Goal: Information Seeking & Learning: Compare options

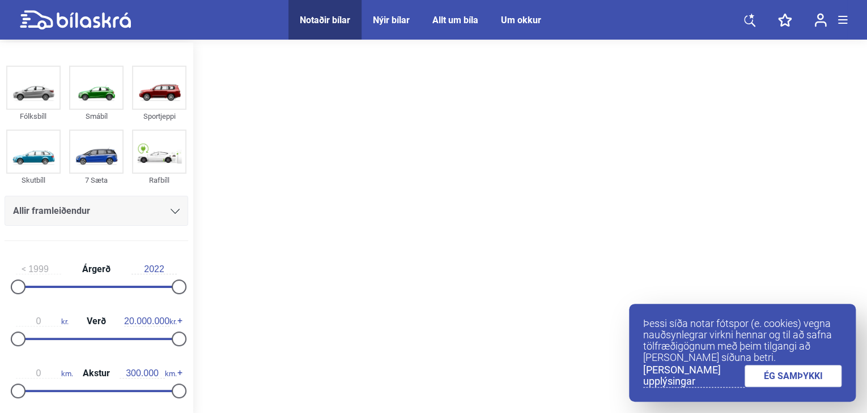
click at [790, 387] on link "ÉG SAMÞYKKI" at bounding box center [792, 376] width 97 height 22
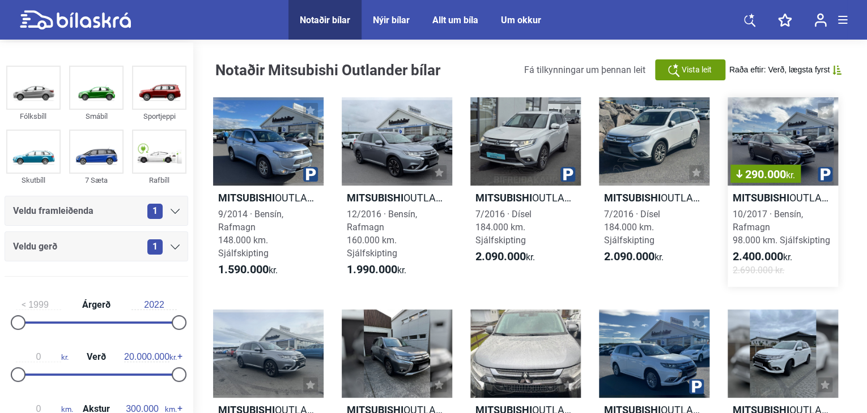
click at [765, 143] on div "290.000 kr." at bounding box center [782, 141] width 110 height 88
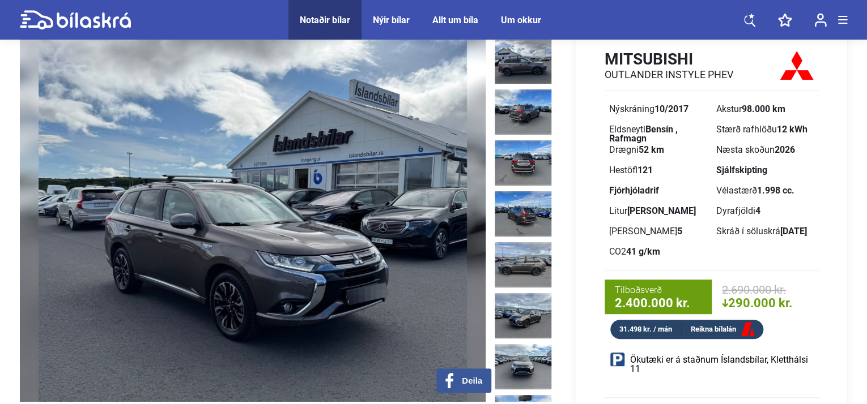
scroll to position [170, 0]
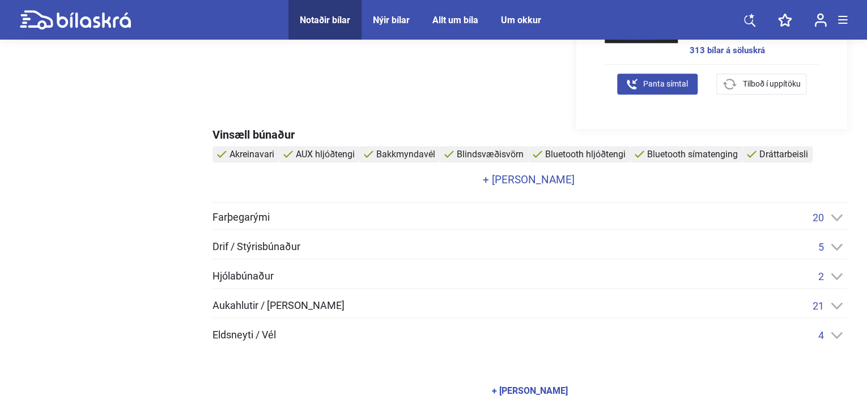
drag, startPoint x: 178, startPoint y: 194, endPoint x: 165, endPoint y: 187, distance: 14.4
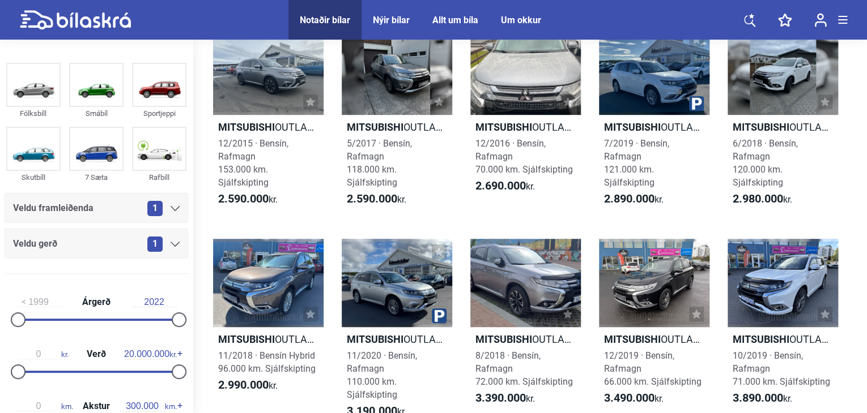
scroll to position [396, 0]
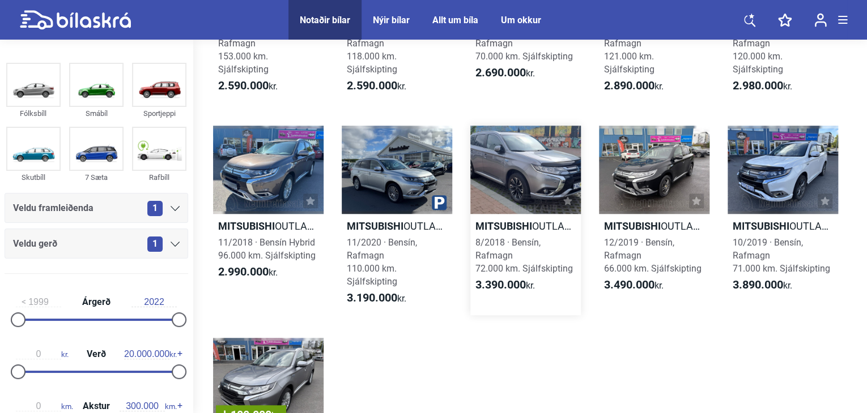
click at [525, 180] on div at bounding box center [525, 170] width 110 height 88
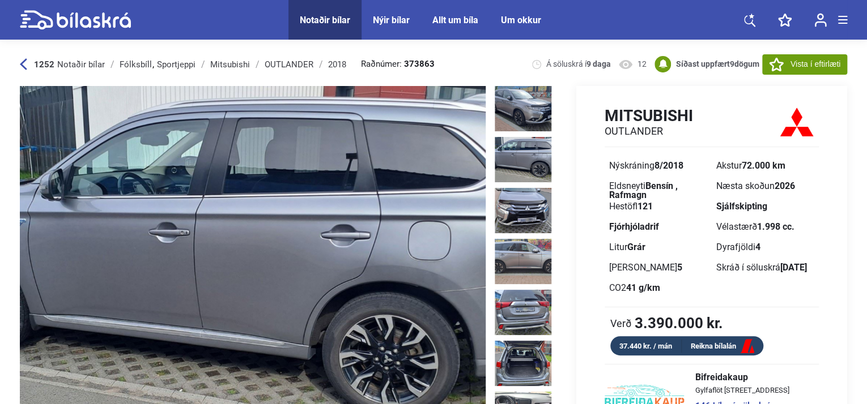
click at [20, 56] on div "1252 Notaðir bílar [GEOGRAPHIC_DATA] Sportjeppi Mitsubishi OUTLANDER 2018 Raðnú…" at bounding box center [433, 64] width 827 height 44
click at [21, 62] on icon at bounding box center [23, 64] width 7 height 12
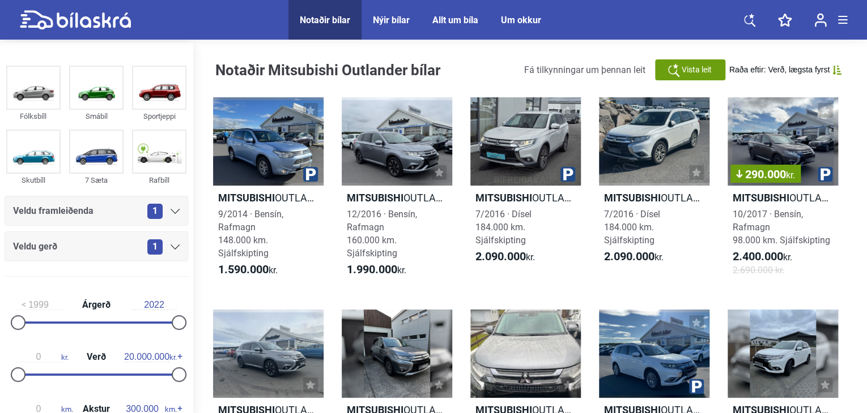
click at [304, 21] on div "Notaðir bílar" at bounding box center [325, 20] width 50 height 11
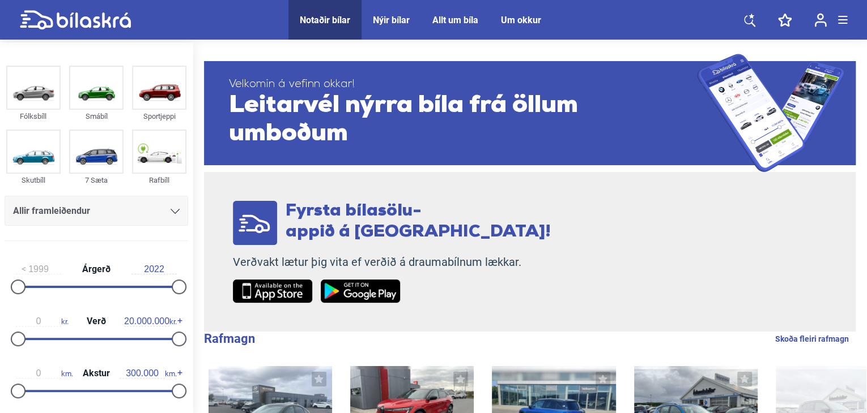
click at [753, 28] on link at bounding box center [749, 20] width 34 height 40
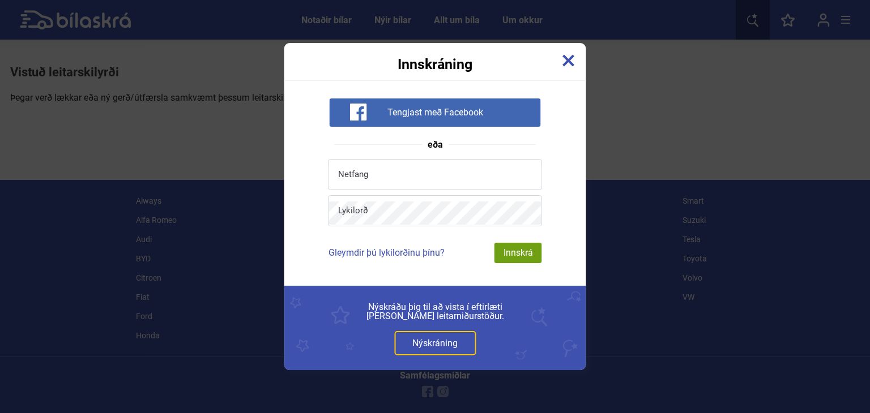
click at [582, 57] on div "Innskráning" at bounding box center [435, 57] width 302 height 28
click at [579, 57] on div "Innskráning" at bounding box center [435, 57] width 302 height 28
click at [562, 59] on img at bounding box center [568, 60] width 12 height 12
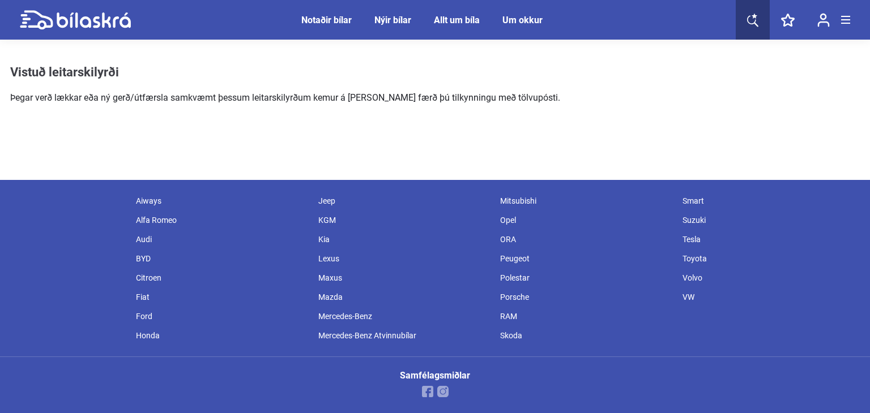
click at [322, 24] on div "Notaðir bílar" at bounding box center [326, 20] width 50 height 11
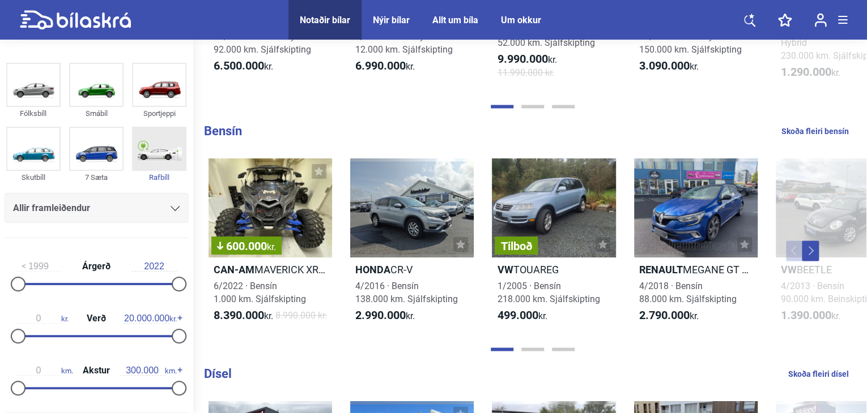
click at [150, 155] on img at bounding box center [159, 149] width 52 height 42
checkbox input "true"
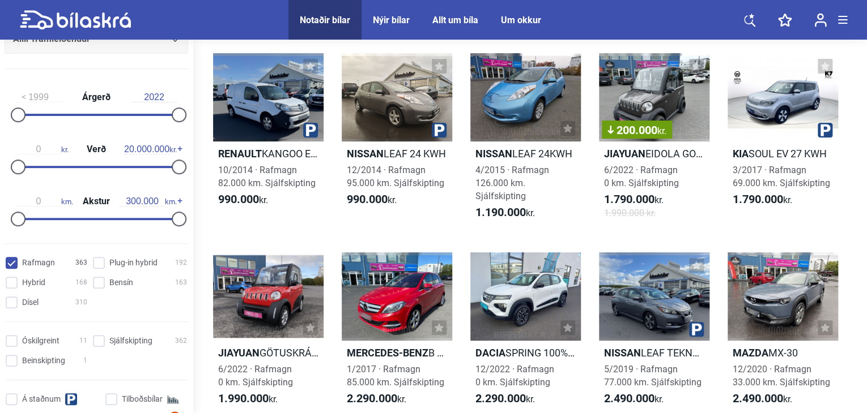
scroll to position [170, 0]
click at [96, 266] on hybrid "Plug-in hybrid 192" at bounding box center [142, 263] width 94 height 12
checkbox hybrid "true"
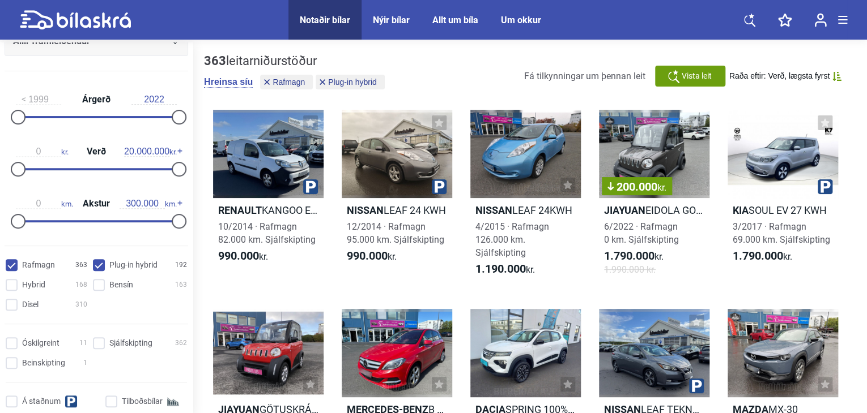
click at [7, 267] on input "Rafmagn 363" at bounding box center [48, 266] width 82 height 12
checkbox input "false"
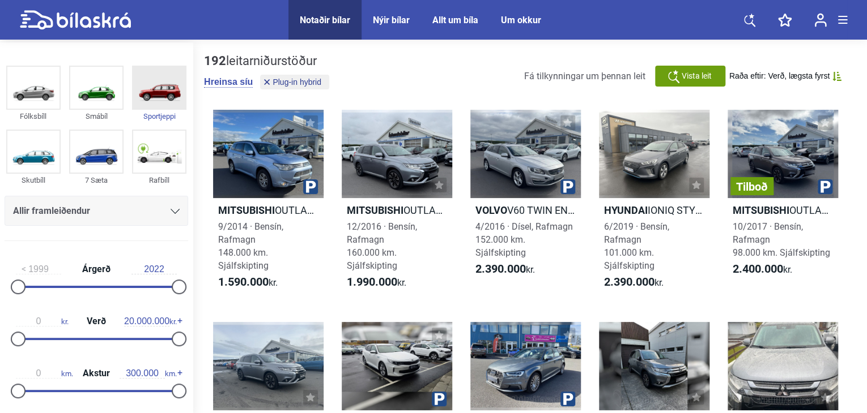
click at [174, 96] on img at bounding box center [159, 88] width 52 height 42
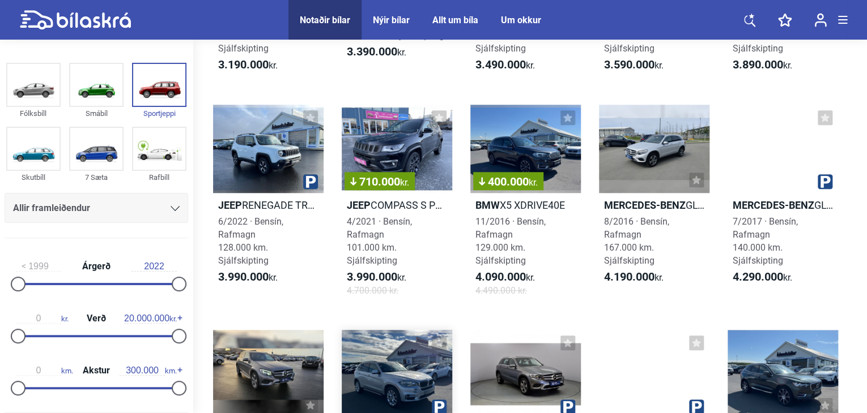
scroll to position [396, 0]
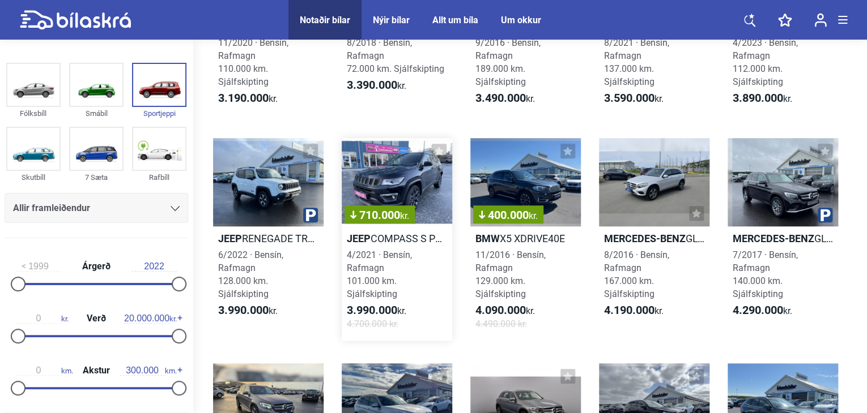
click at [387, 168] on div "710.000 kr." at bounding box center [397, 182] width 110 height 88
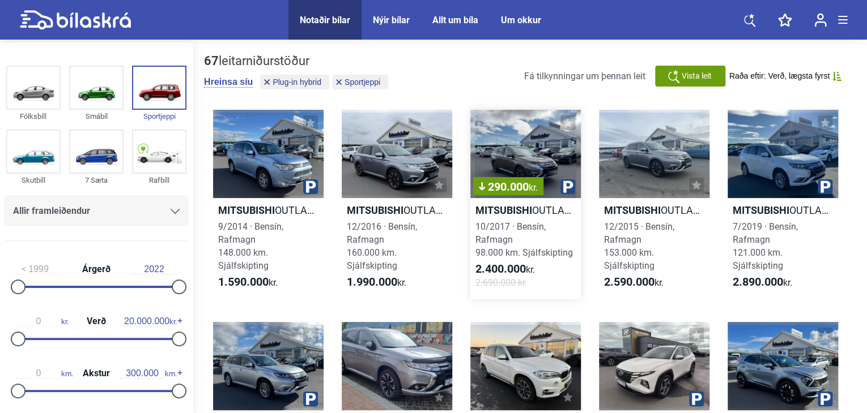
click at [547, 147] on div "290.000 kr." at bounding box center [525, 154] width 110 height 88
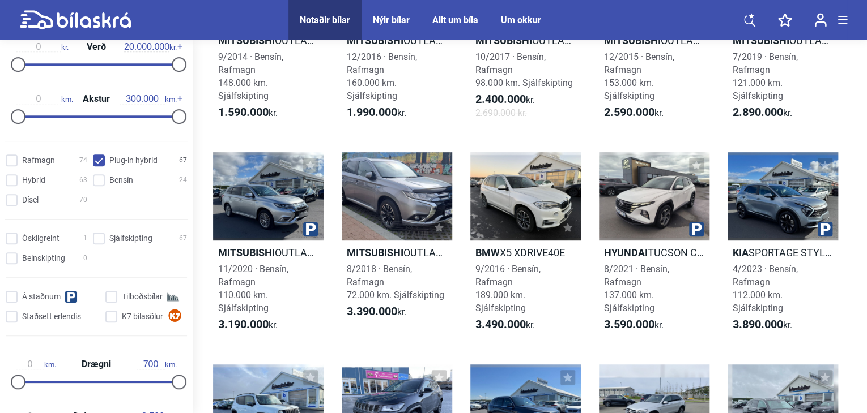
scroll to position [283, 0]
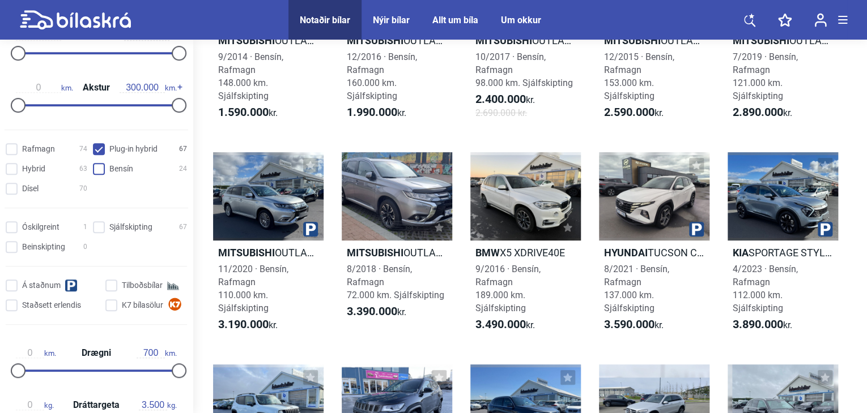
click at [93, 171] on span at bounding box center [99, 169] width 12 height 12
click at [95, 171] on input "Bensín 24" at bounding box center [142, 170] width 94 height 12
checkbox input "true"
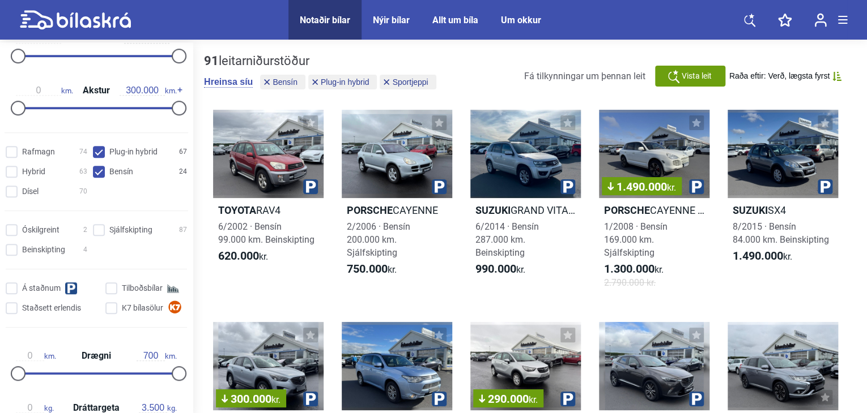
click at [101, 143] on div "Rafmagn 74 Plug-in hybrid 67 Hybrid 63 Bensín 24 Dísel 70" at bounding box center [96, 171] width 193 height 59
click at [99, 150] on hybrid "Plug-in hybrid 67" at bounding box center [142, 153] width 94 height 12
checkbox hybrid "false"
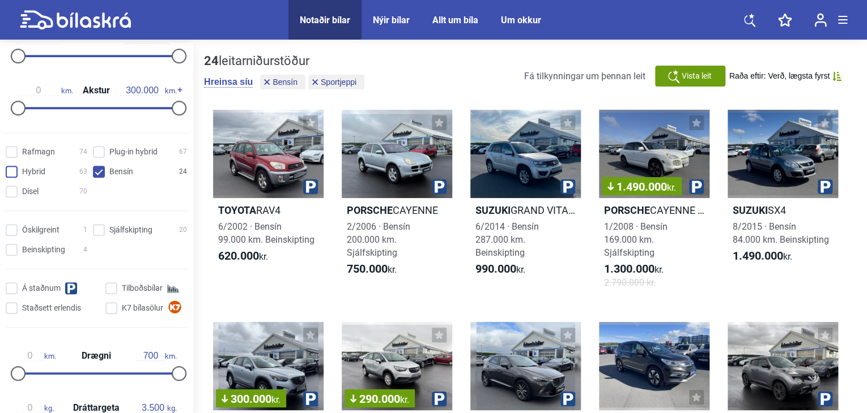
click at [19, 171] on input "Hybrid 63" at bounding box center [48, 173] width 82 height 12
checkbox input "true"
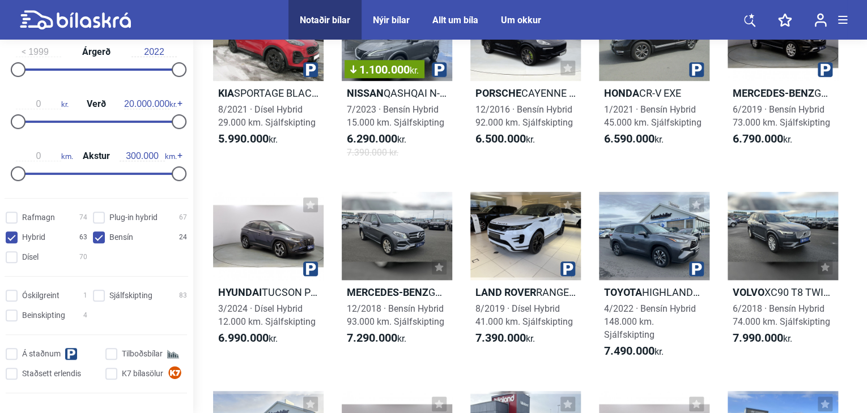
scroll to position [174, 0]
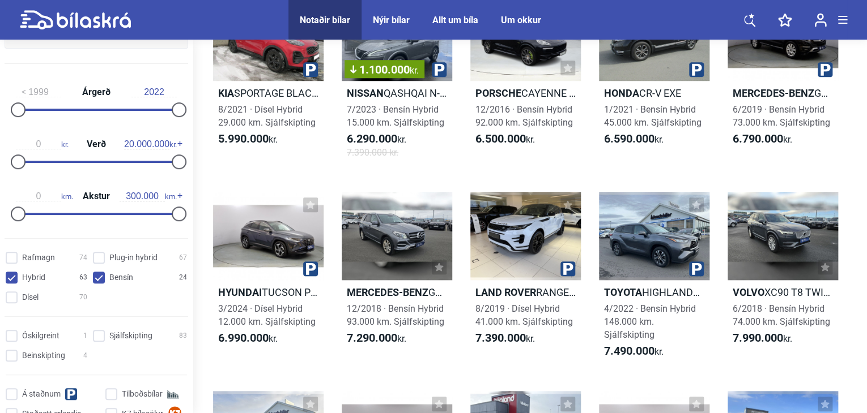
click at [111, 288] on div "Rafmagn 74 Plug-in hybrid 67 Hybrid 63 Bensín 24 Dísel 70" at bounding box center [96, 277] width 193 height 59
click at [104, 278] on input "Bensín 24" at bounding box center [142, 278] width 94 height 12
checkbox input "false"
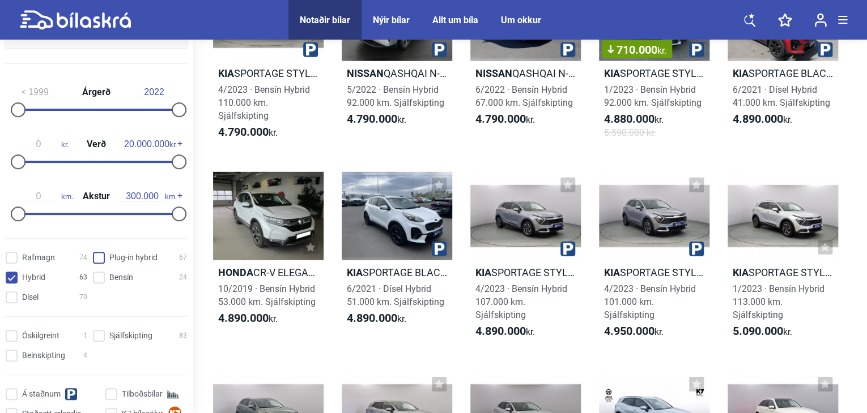
click at [99, 263] on hybrid "Plug-in hybrid 67" at bounding box center [142, 259] width 94 height 12
checkbox hybrid "true"
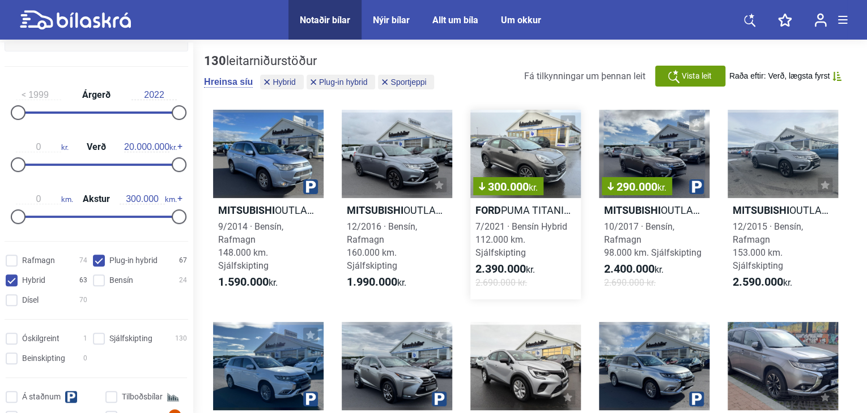
click at [522, 147] on div "300.000 kr." at bounding box center [525, 154] width 110 height 88
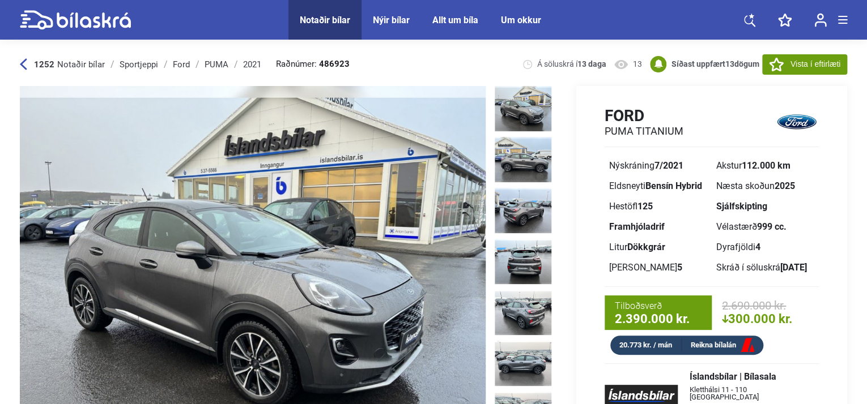
click at [18, 65] on div "1252 Notaðir bílar Sportjeppi Ford PUMA 2021 Raðnúmer: 486923 Á söluskrá í 13 d…" at bounding box center [433, 405] width 850 height 727
click at [33, 56] on div "1252 Notaðir bílar Sportjeppi Ford PUMA 2021 Raðnúmer: 486923 Á söluskrá í 13 d…" at bounding box center [433, 64] width 827 height 44
click at [28, 60] on div "1252 Notaðir bílar" at bounding box center [62, 64] width 85 height 9
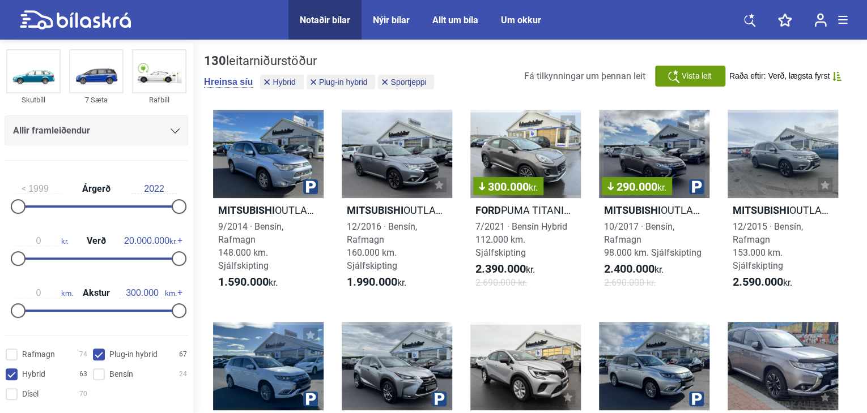
scroll to position [113, 0]
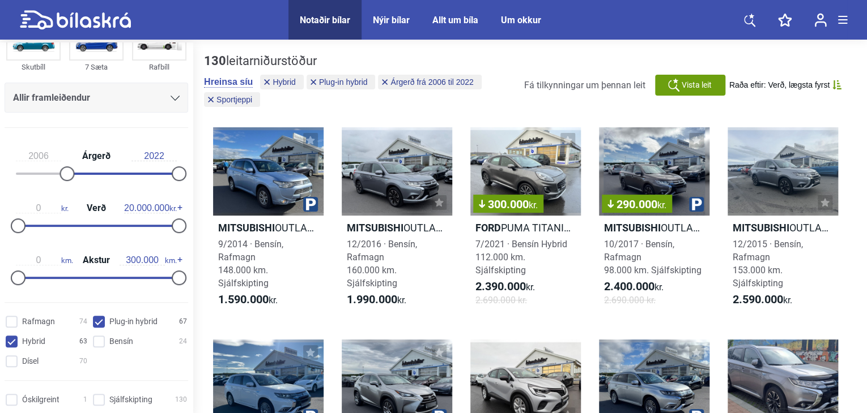
click at [61, 173] on div at bounding box center [96, 174] width 161 height 2
type input "1999"
drag, startPoint x: 7, startPoint y: 165, endPoint x: 0, endPoint y: 164, distance: 6.9
click at [0, 164] on div "1999 Árgerð 2022 0 kr. Verð 20.000.000 kr. 0 km. Akstur 300.000 km." at bounding box center [96, 215] width 193 height 156
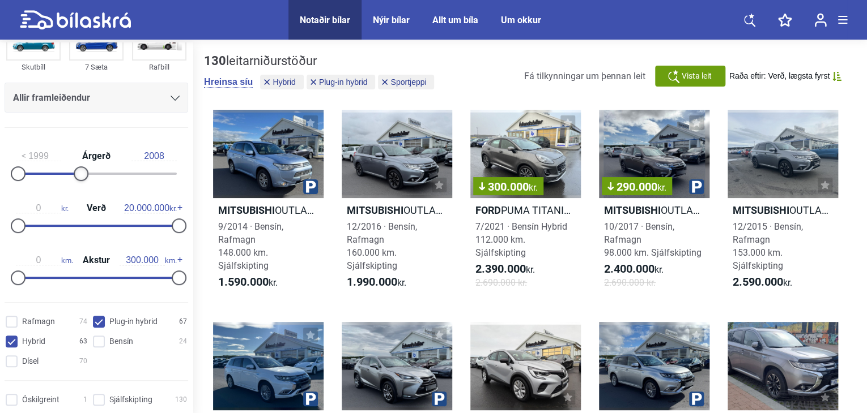
type input "2007"
drag, startPoint x: 158, startPoint y: 178, endPoint x: 75, endPoint y: 175, distance: 83.3
click at [75, 175] on div at bounding box center [74, 174] width 15 height 15
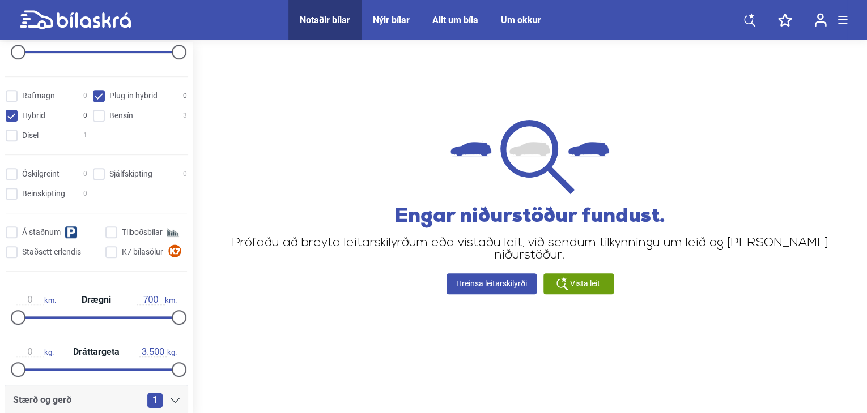
scroll to position [340, 0]
click at [9, 117] on input "Hybrid 0" at bounding box center [48, 116] width 82 height 12
checkbox input "false"
click at [103, 93] on hybrid "Plug-in hybrid 0" at bounding box center [142, 96] width 94 height 12
checkbox hybrid "false"
